Goal: Transaction & Acquisition: Purchase product/service

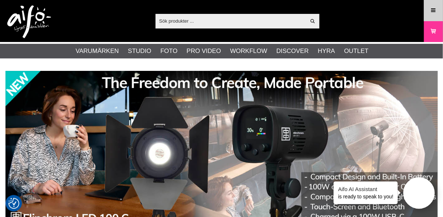
click at [433, 8] on icon at bounding box center [434, 11] width 7 height 8
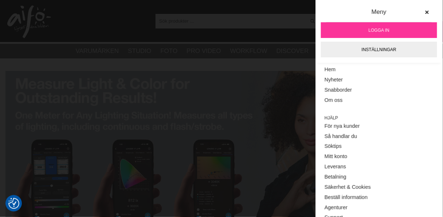
click at [384, 27] on span "Logga in" at bounding box center [379, 30] width 21 height 7
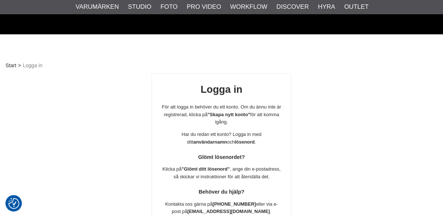
scroll to position [128, 0]
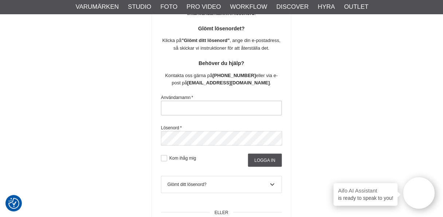
click at [194, 108] on input "text" at bounding box center [221, 108] width 121 height 15
type input "nils.olsson.uppsala@gmail.com"
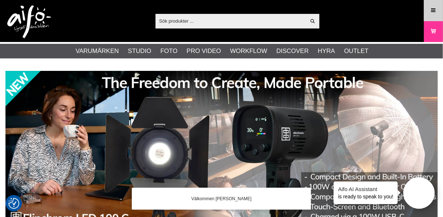
click at [435, 7] on icon at bounding box center [434, 11] width 7 height 8
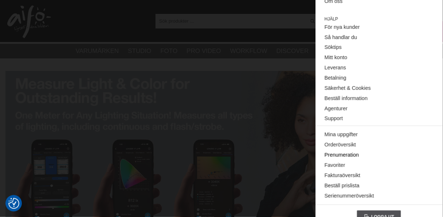
scroll to position [110, 0]
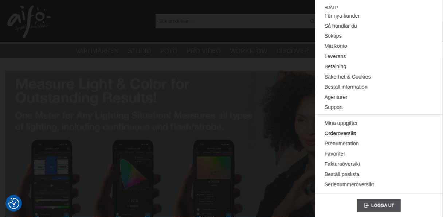
click at [343, 130] on link "Orderöversikt" at bounding box center [379, 133] width 109 height 10
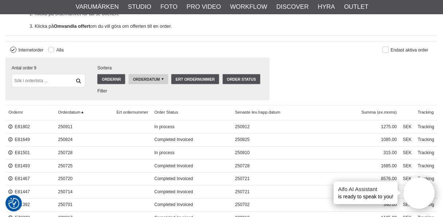
scroll to position [262, 0]
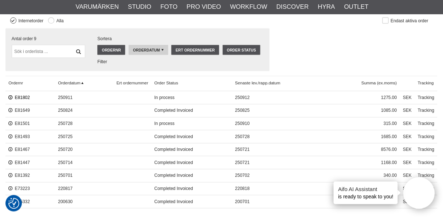
click at [20, 95] on link "E81802" at bounding box center [19, 97] width 22 height 5
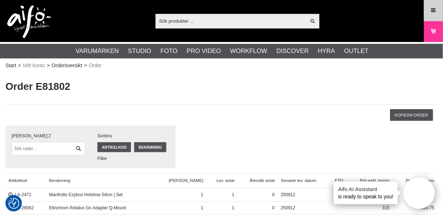
click at [436, 9] on icon at bounding box center [434, 11] width 7 height 8
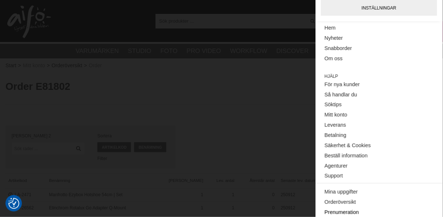
scroll to position [110, 0]
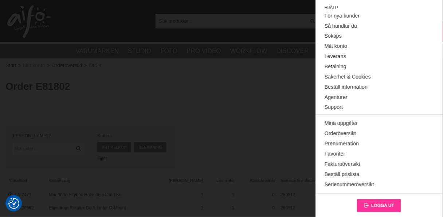
click at [387, 203] on span "Logga ut" at bounding box center [382, 205] width 23 height 5
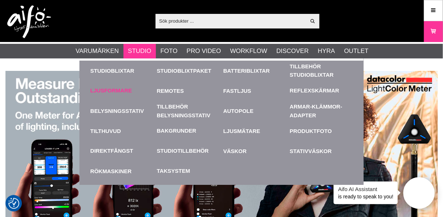
click at [117, 89] on link "Ljusformare" at bounding box center [111, 90] width 42 height 8
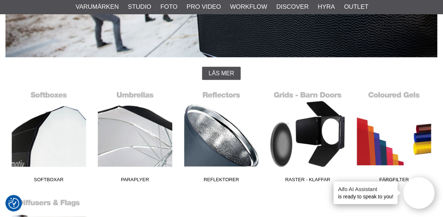
scroll to position [146, 0]
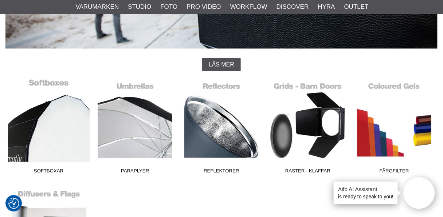
click at [44, 139] on link "Softboxar" at bounding box center [48, 127] width 86 height 98
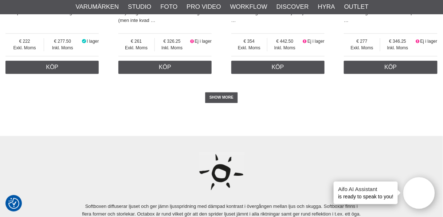
scroll to position [1867, 0]
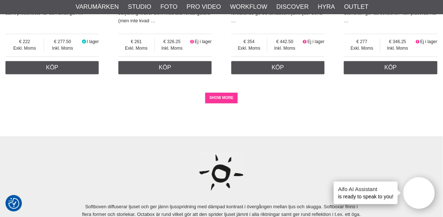
click at [222, 97] on link "SHOW MORE" at bounding box center [221, 97] width 33 height 11
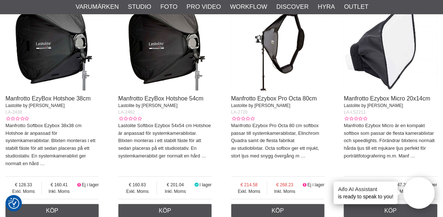
scroll to position [2187, 0]
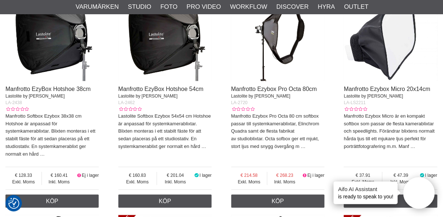
click at [166, 40] on img at bounding box center [164, 34] width 93 height 93
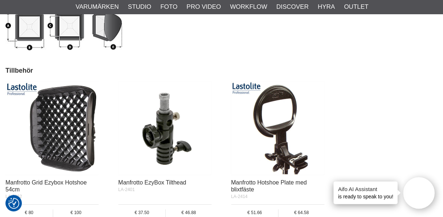
scroll to position [1021, 0]
